Goal: Information Seeking & Learning: Learn about a topic

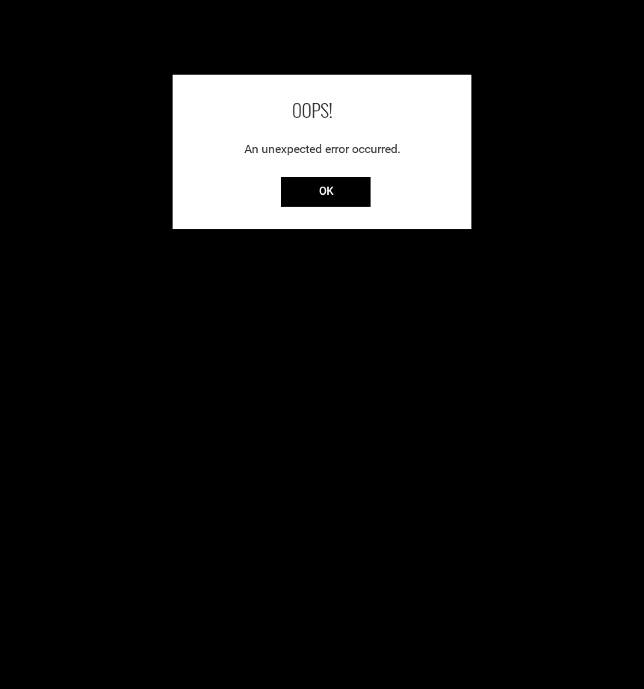
click at [642, 263] on div "OOPS! An unexpected error occurred. OK" at bounding box center [322, 344] width 644 height 689
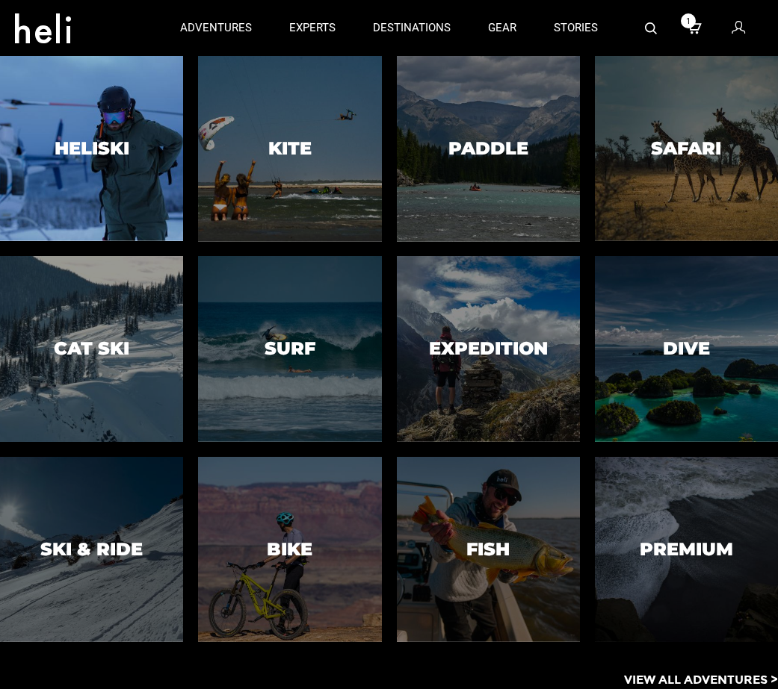
click at [127, 158] on h3 "Heliski" at bounding box center [92, 148] width 75 height 19
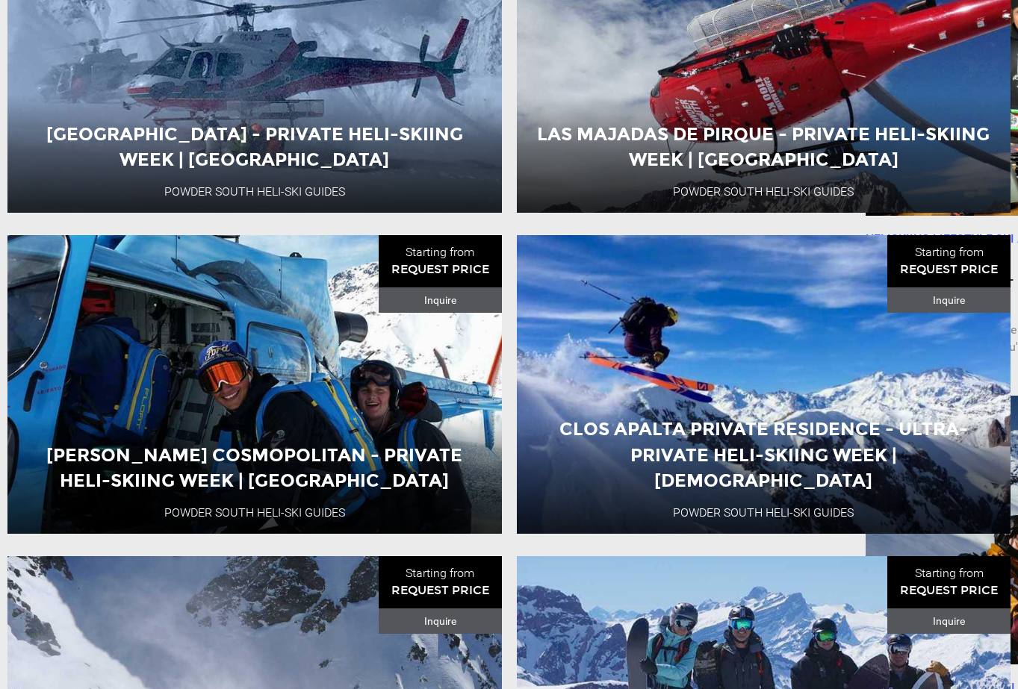
scroll to position [811, 0]
